Goal: Task Accomplishment & Management: Complete application form

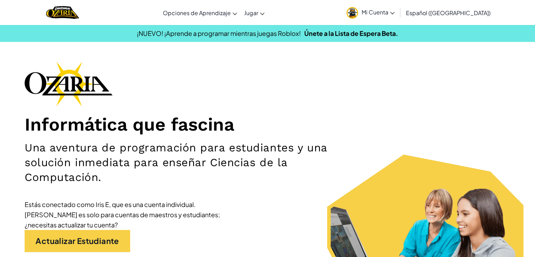
click at [386, 14] on span "Mi Cuenta" at bounding box center [378, 11] width 33 height 7
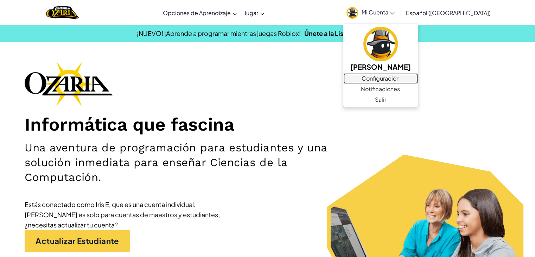
click at [399, 81] on link "Configuración" at bounding box center [380, 78] width 75 height 11
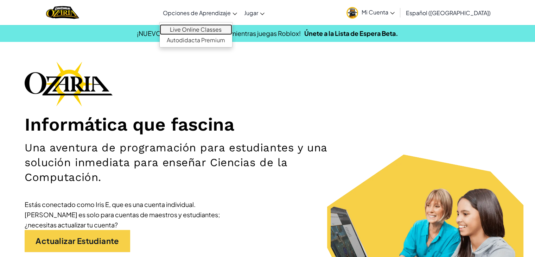
click at [215, 28] on link "Live Online Classes" at bounding box center [196, 29] width 72 height 11
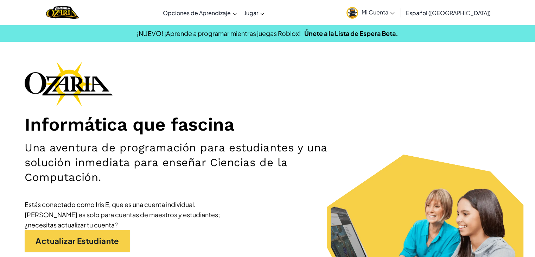
click at [382, 7] on link "Mi Cuenta" at bounding box center [370, 12] width 55 height 22
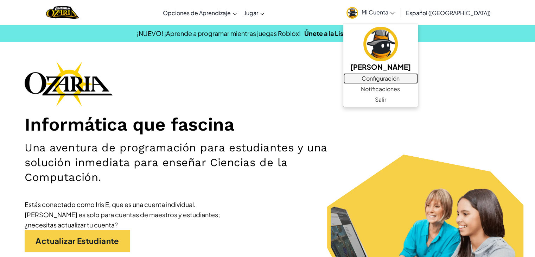
click at [398, 78] on link "Configuración" at bounding box center [380, 78] width 75 height 11
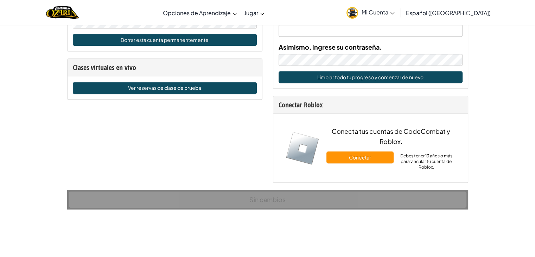
scroll to position [488, 0]
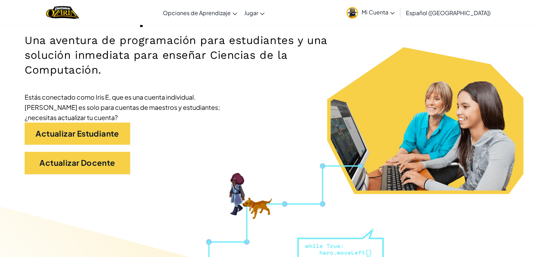
scroll to position [100, 0]
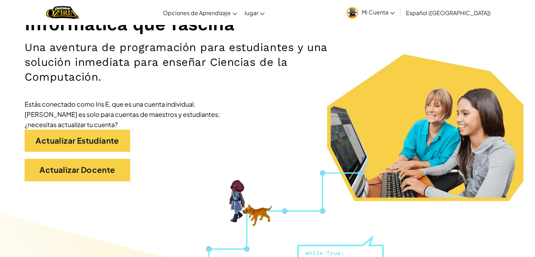
click at [177, 122] on div "Estás conectado como Iris E, que es una cuenta individual. [PERSON_NAME] es sol…" at bounding box center [130, 114] width 211 height 31
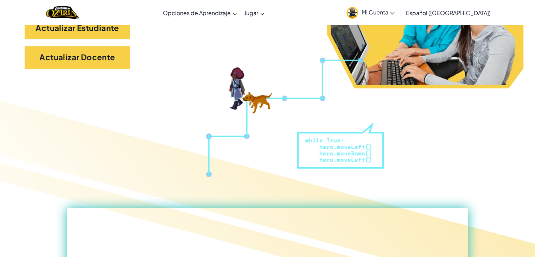
scroll to position [199, 0]
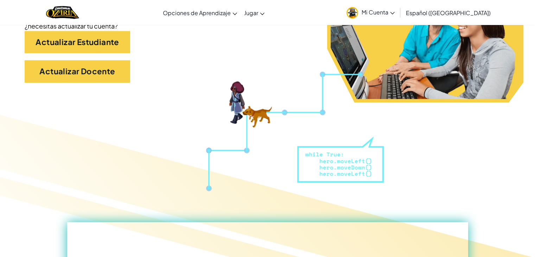
click at [388, 14] on span "Mi Cuenta" at bounding box center [378, 11] width 33 height 7
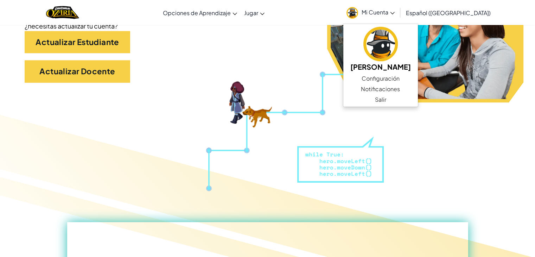
click at [241, 50] on div "Actualizar Estudiante" at bounding box center [268, 45] width 486 height 29
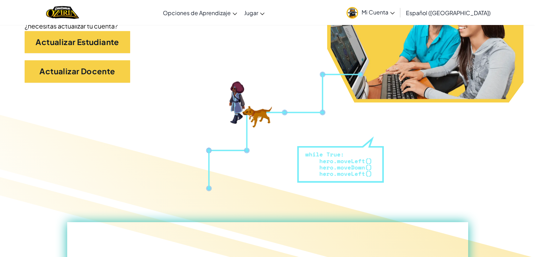
click at [386, 19] on link "Mi Cuenta" at bounding box center [370, 12] width 55 height 22
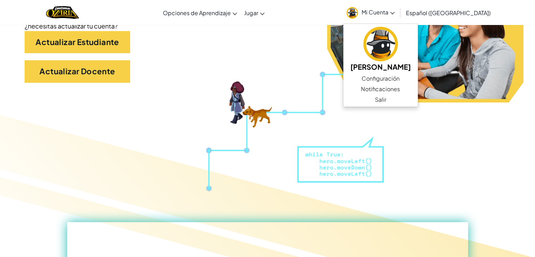
click at [309, 52] on div "Actualizar Estudiante" at bounding box center [268, 45] width 486 height 29
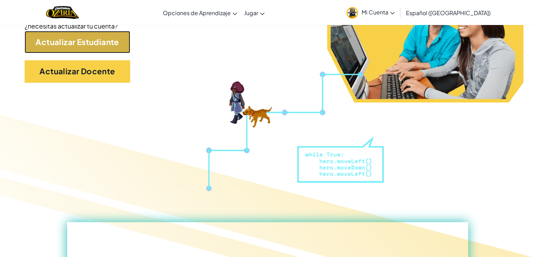
click at [111, 46] on link "Actualizar Estudiante" at bounding box center [78, 42] width 106 height 22
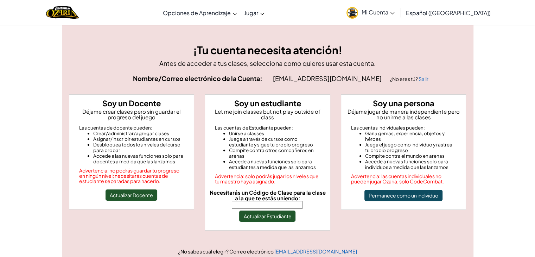
click at [264, 201] on input "Necesitarás un Código de Clase para la clase a la que te estás uniendo:" at bounding box center [267, 205] width 71 height 8
type input "EatBestLong"
click at [263, 210] on button "Actualizar Estudiante" at bounding box center [267, 215] width 56 height 11
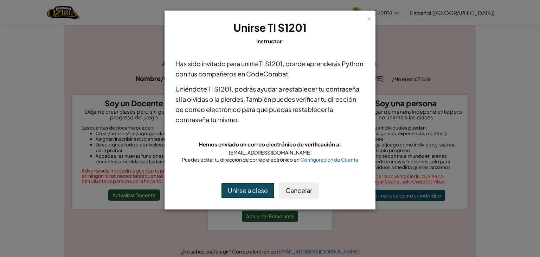
drag, startPoint x: 259, startPoint y: 193, endPoint x: 265, endPoint y: 163, distance: 30.5
click at [265, 163] on div "× Unirse TI S1201 Instructor: Has sido invitado para unirte TI S1201 , donde ap…" at bounding box center [270, 110] width 211 height 199
click at [250, 189] on button "Unirse a clase" at bounding box center [247, 190] width 53 height 16
click at [369, 19] on div "×" at bounding box center [369, 17] width 5 height 7
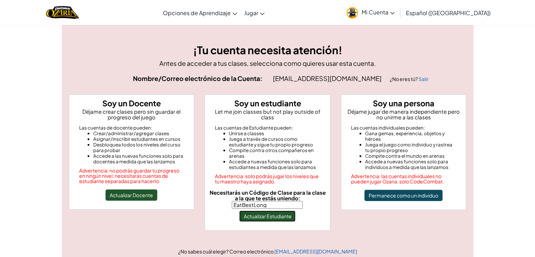
click at [274, 211] on button "Actualizar Estudiante" at bounding box center [267, 215] width 56 height 11
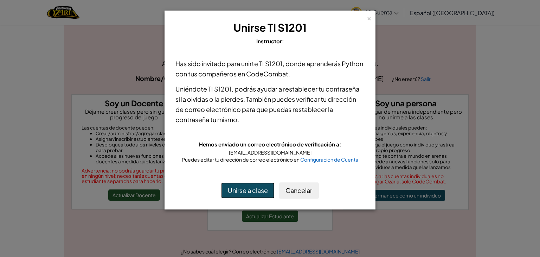
click at [266, 190] on button "Unirse a clase" at bounding box center [247, 190] width 53 height 16
